Goal: Task Accomplishment & Management: Use online tool/utility

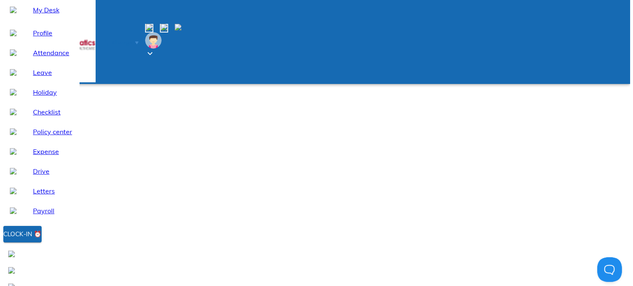
scroll to position [1405, 0]
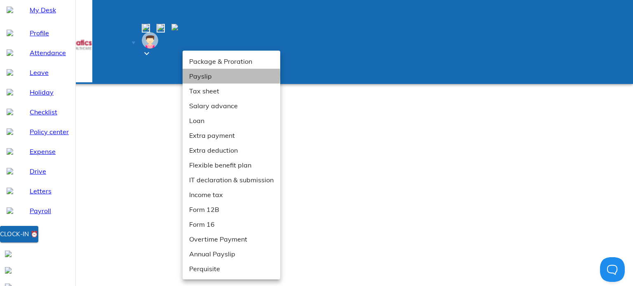
click at [198, 75] on li "Payslip" at bounding box center [232, 76] width 98 height 15
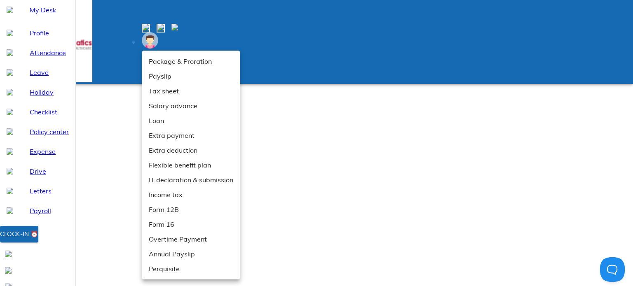
click at [37, 142] on div at bounding box center [316, 143] width 633 height 286
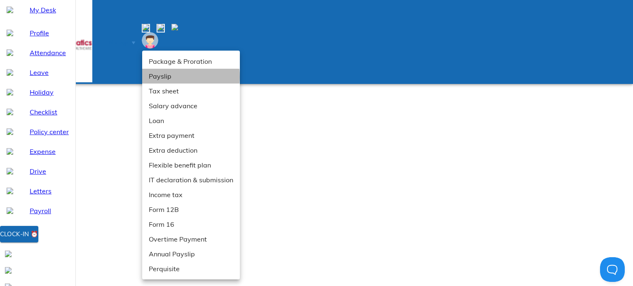
click at [159, 77] on li "Payslip" at bounding box center [191, 76] width 98 height 15
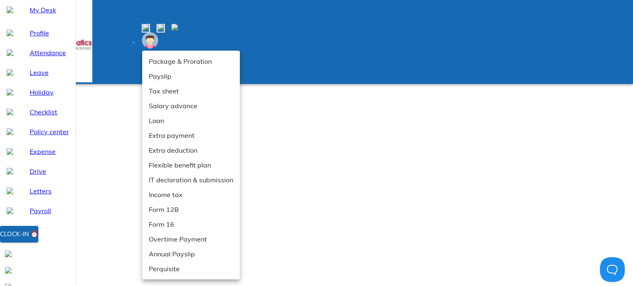
click at [98, 115] on div at bounding box center [316, 143] width 633 height 286
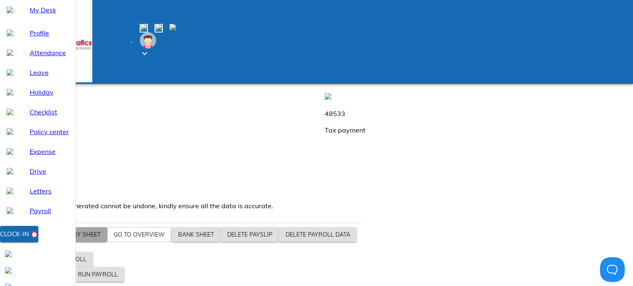
click at [77, 240] on span "View salary sheet" at bounding box center [70, 235] width 60 height 10
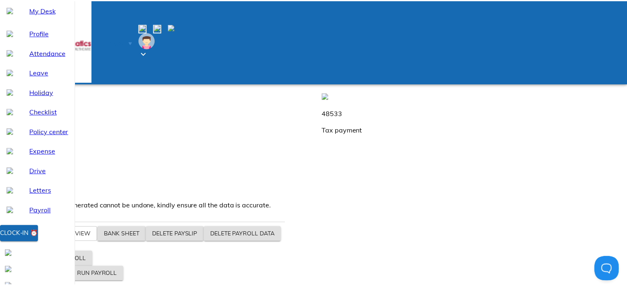
scroll to position [2, 0]
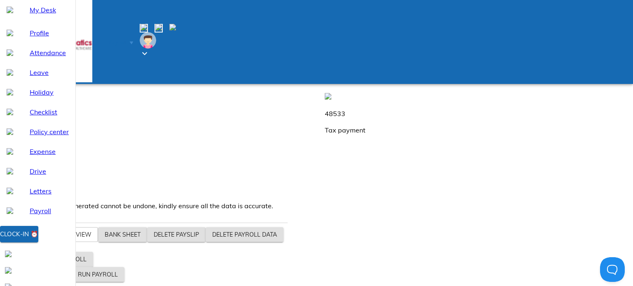
click at [65, 277] on span "Generate payslip" at bounding box center [38, 275] width 54 height 10
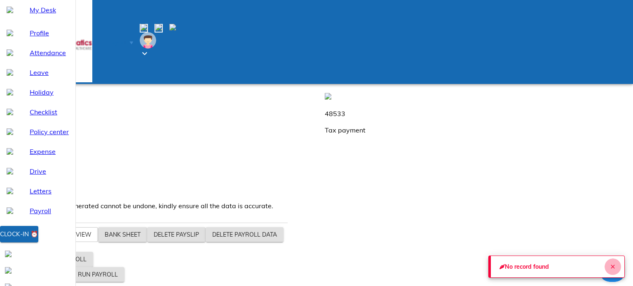
click at [611, 265] on icon "Close" at bounding box center [613, 267] width 4 height 4
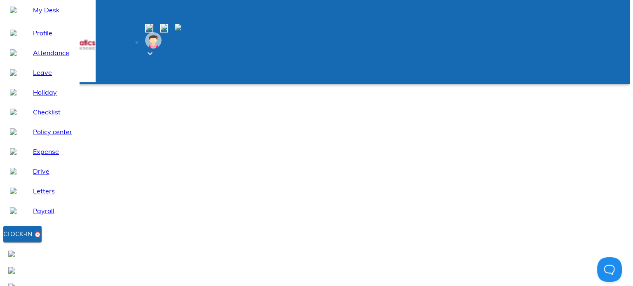
scroll to position [1441, 0]
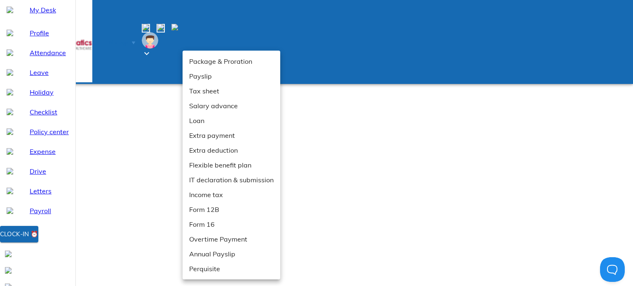
click at [87, 178] on div at bounding box center [316, 143] width 633 height 286
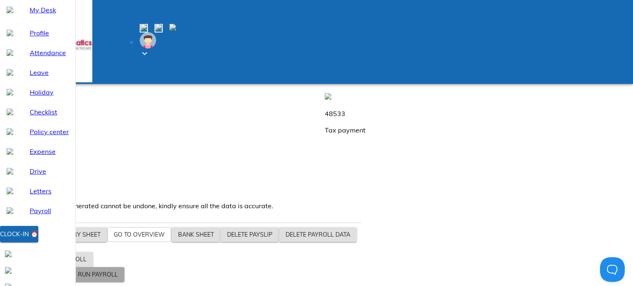
click at [118, 275] on span "Run payroll" at bounding box center [98, 275] width 40 height 10
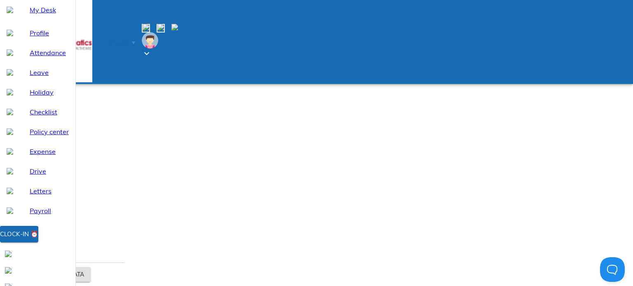
click at [416, 56] on icon at bounding box center [420, 52] width 8 height 8
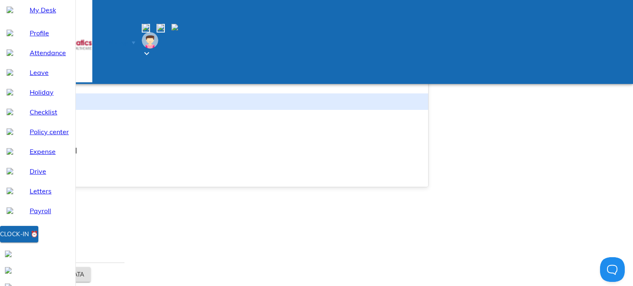
click at [201, 110] on div "Specific employees" at bounding box center [215, 102] width 425 height 16
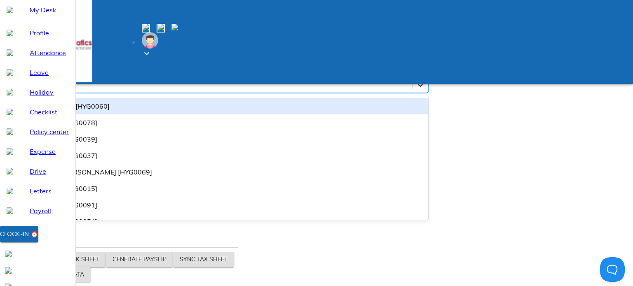
click at [413, 93] on div at bounding box center [420, 85] width 15 height 15
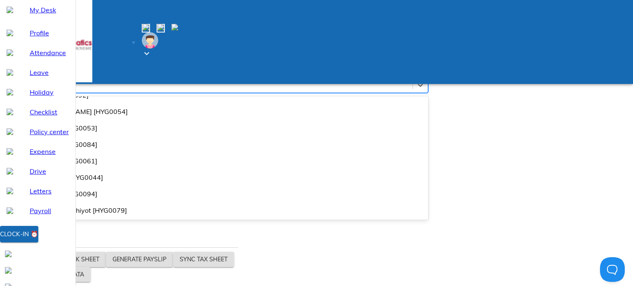
scroll to position [997, 0]
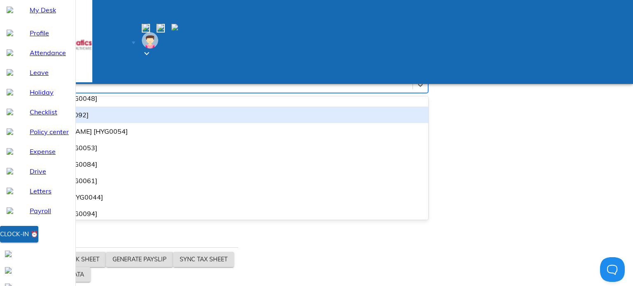
click at [199, 123] on div "SHRUTI BAJJU [HYG0092]" at bounding box center [215, 115] width 425 height 16
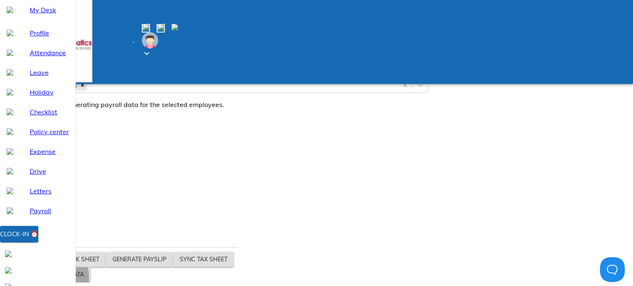
click at [84, 276] on span "Generate payroll data" at bounding box center [47, 275] width 73 height 10
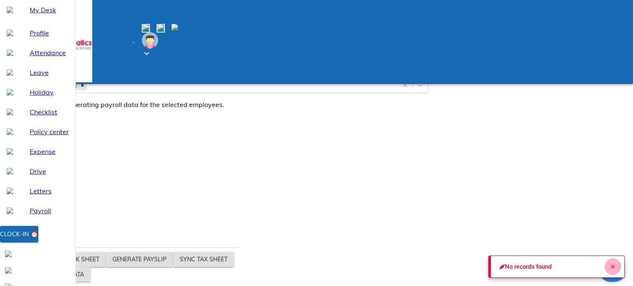
click at [609, 264] on icon "Close" at bounding box center [612, 267] width 7 height 7
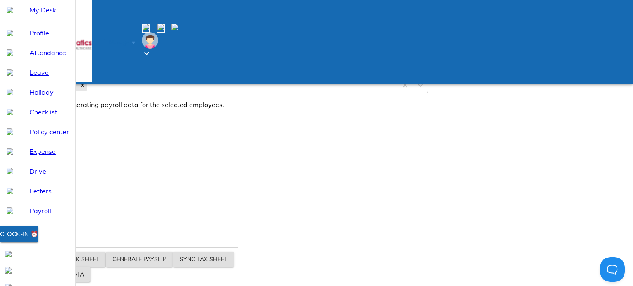
click at [84, 272] on span "Generate payroll data" at bounding box center [47, 275] width 73 height 10
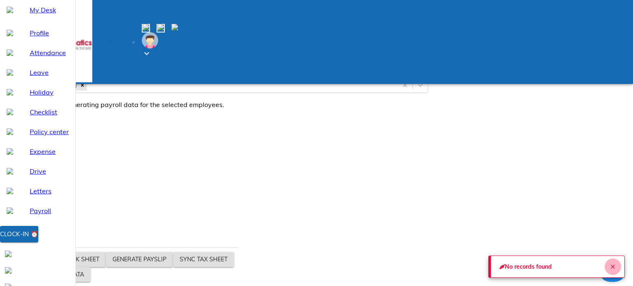
click at [611, 265] on icon "Close" at bounding box center [613, 267] width 4 height 4
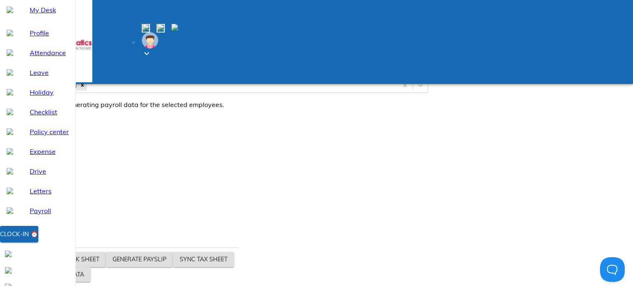
click at [68, 55] on icon at bounding box center [65, 52] width 6 height 6
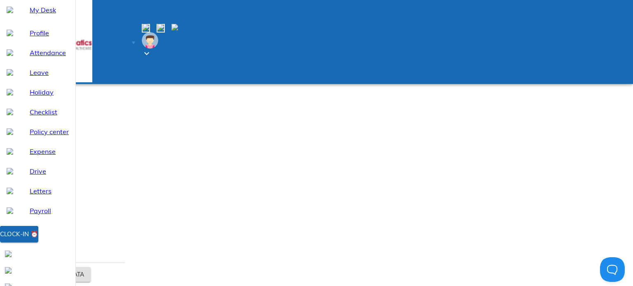
click at [416, 56] on icon at bounding box center [420, 52] width 8 height 8
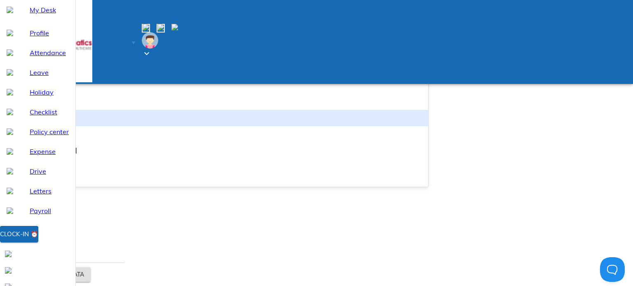
click at [239, 126] on div "FNF employees" at bounding box center [215, 118] width 425 height 16
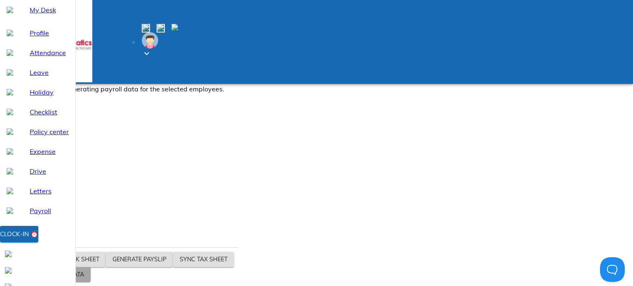
click at [84, 273] on span "Generate payroll data" at bounding box center [47, 275] width 73 height 10
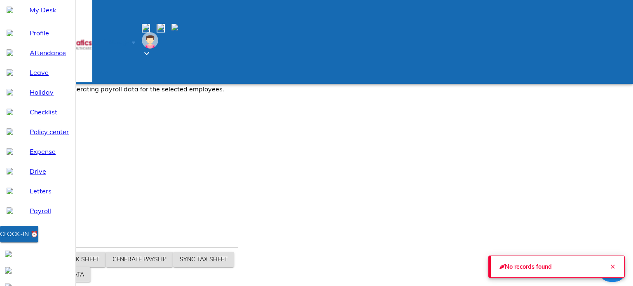
click at [611, 265] on icon "Close" at bounding box center [612, 267] width 7 height 7
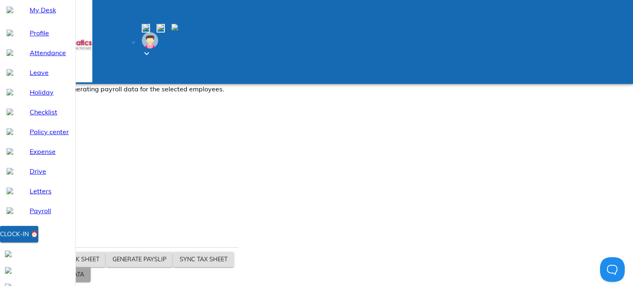
click at [84, 274] on span "Generate payroll data" at bounding box center [47, 275] width 73 height 10
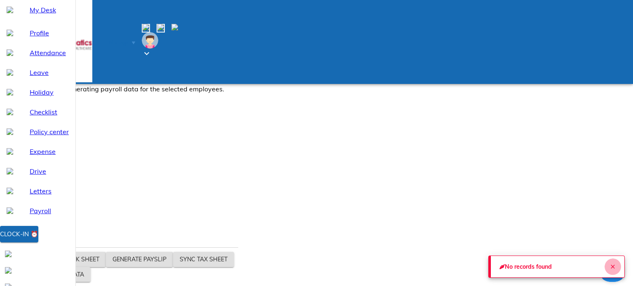
click at [612, 267] on icon "Close" at bounding box center [612, 267] width 7 height 7
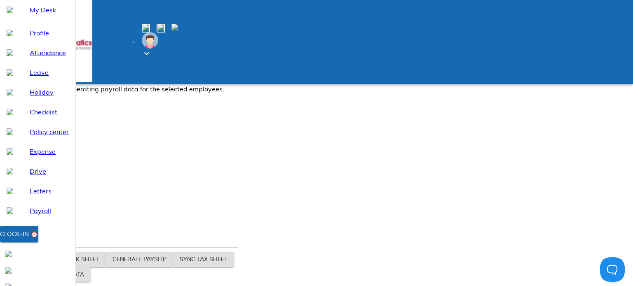
click at [115, 35] on li "Manage" at bounding box center [116, 42] width 49 height 15
click at [60, 61] on span at bounding box center [57, 57] width 7 height 7
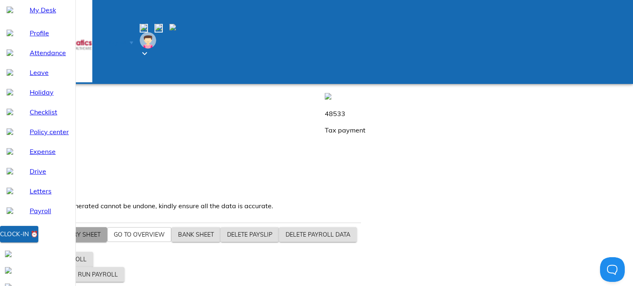
click at [70, 243] on button "View salary sheet" at bounding box center [70, 234] width 73 height 15
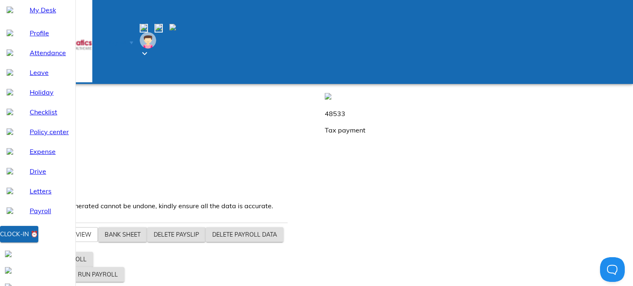
drag, startPoint x: 489, startPoint y: 68, endPoint x: 507, endPoint y: 71, distance: 18.0
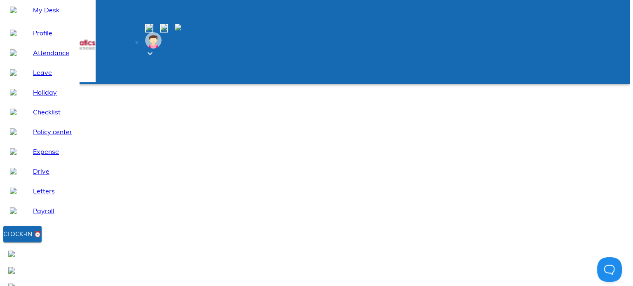
scroll to position [1405, 0]
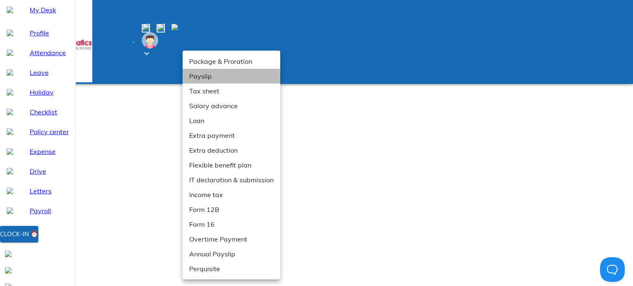
click at [196, 77] on li "Payslip" at bounding box center [232, 76] width 98 height 15
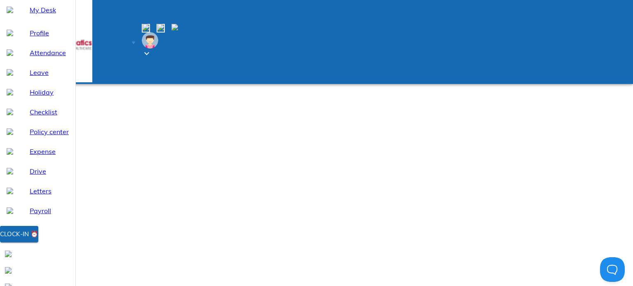
click at [129, 40] on span "Manage" at bounding box center [119, 43] width 20 height 6
click at [79, 61] on span "Payroll" at bounding box center [69, 57] width 19 height 7
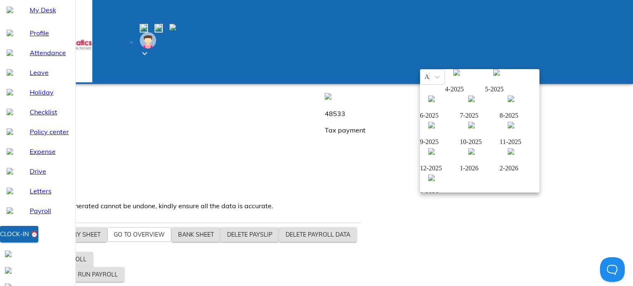
click at [435, 102] on img at bounding box center [431, 99] width 7 height 7
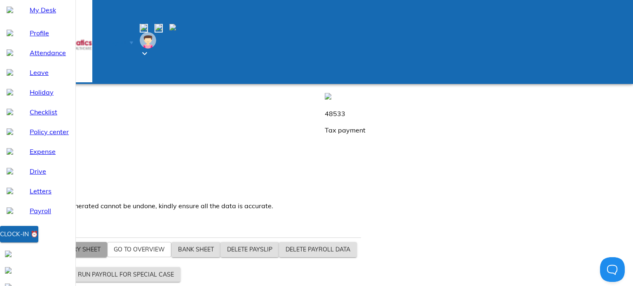
click at [80, 255] on span "View salary sheet" at bounding box center [70, 250] width 60 height 10
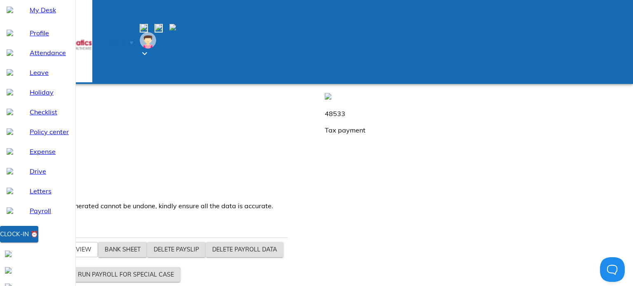
scroll to position [323, 0]
